Goal: Task Accomplishment & Management: Use online tool/utility

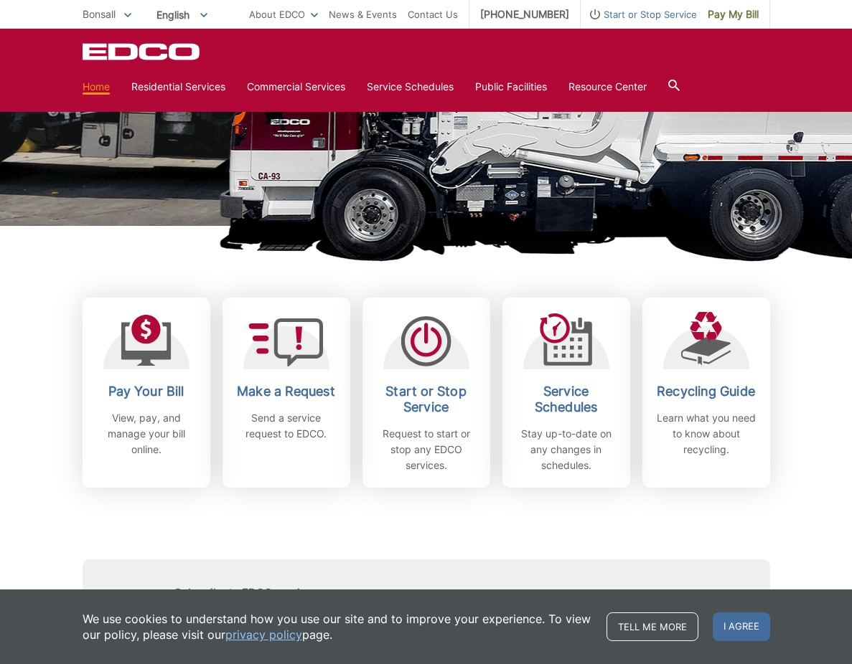
scroll to position [234, 0]
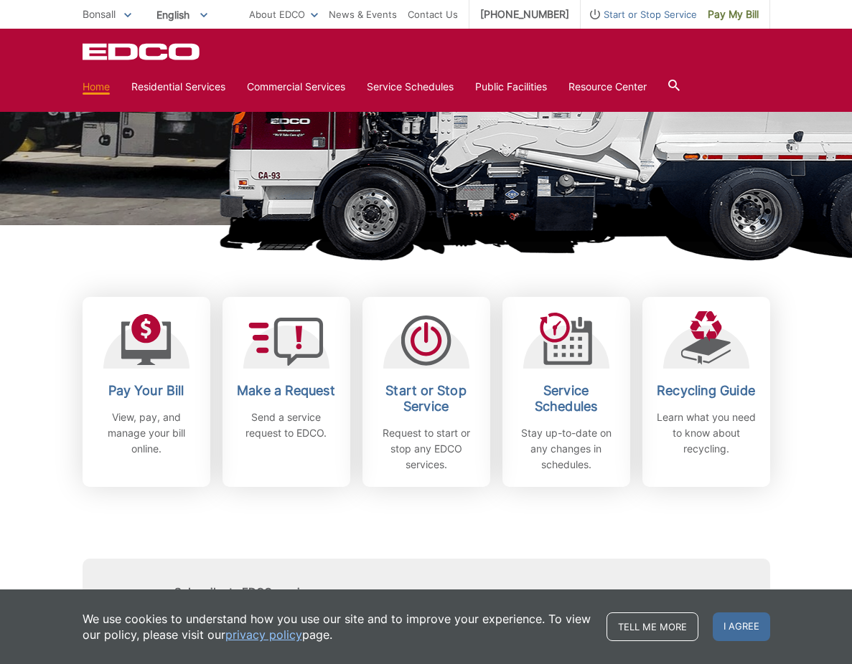
click at [542, 511] on div "Subscribe to EDCO service alerts, upcoming events & environmental news: Submit" at bounding box center [425, 569] width 687 height 164
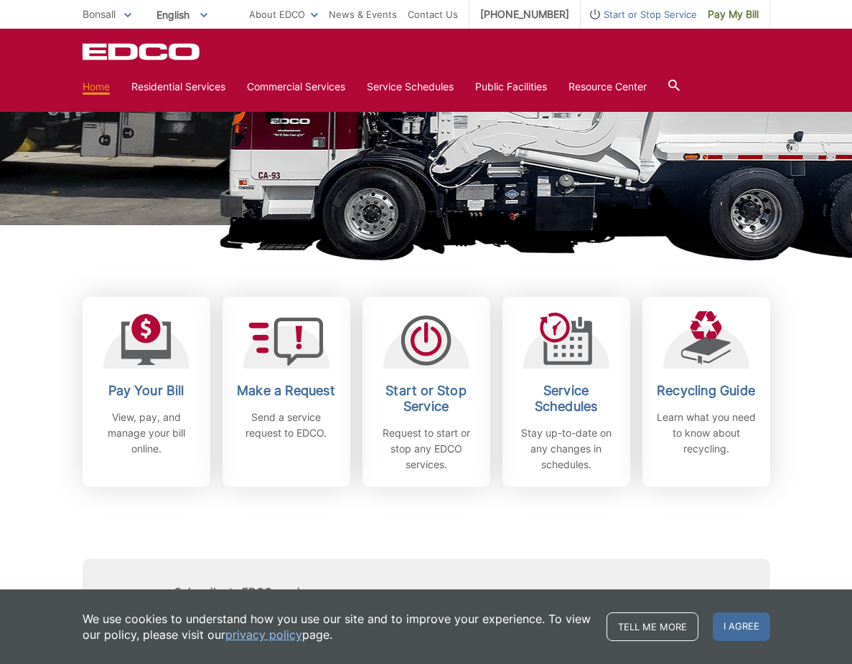
scroll to position [235, 0]
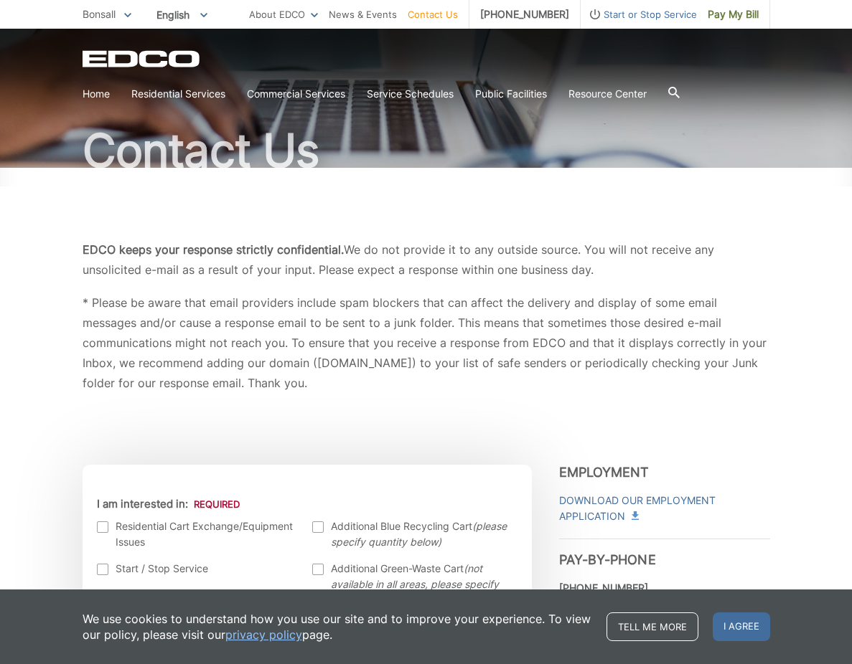
scroll to position [125, 0]
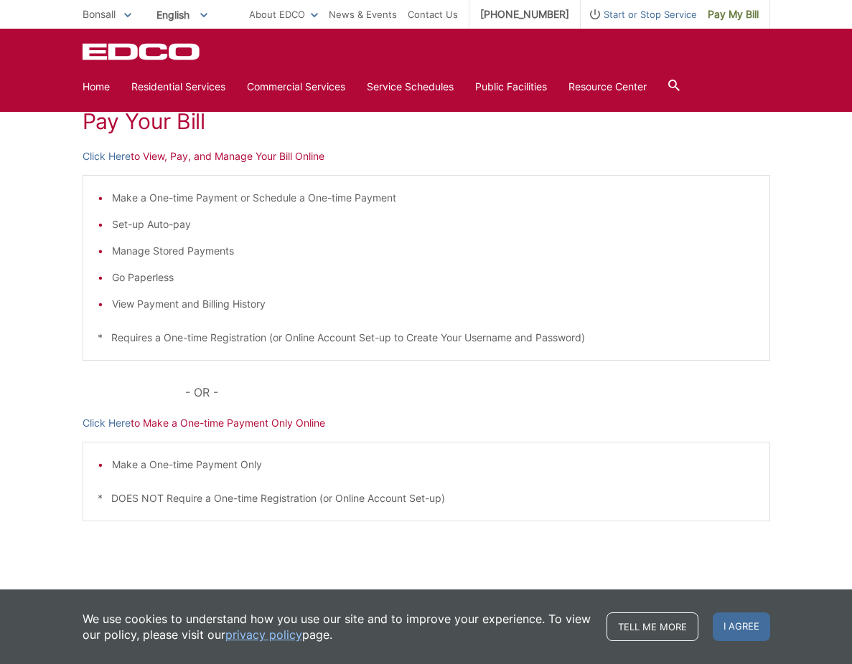
scroll to position [204, 0]
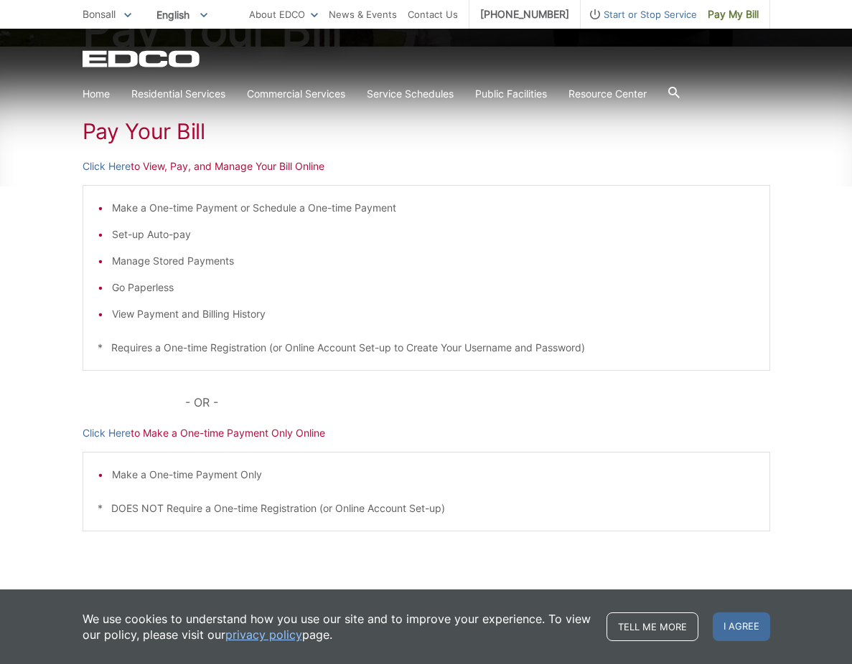
click at [227, 210] on li "Make a One-time Payment or Schedule a One-time Payment" at bounding box center [433, 208] width 643 height 16
